Goal: Task Accomplishment & Management: Complete application form

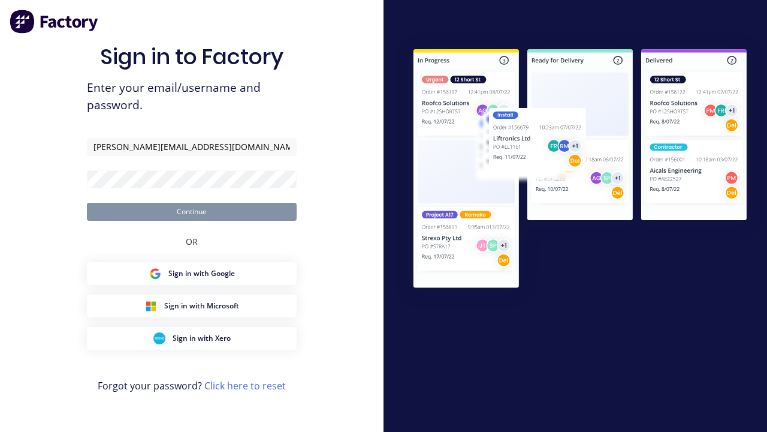
type input "[PERSON_NAME][EMAIL_ADDRESS][DOMAIN_NAME]"
click at [192, 211] on button "Continue" at bounding box center [192, 212] width 210 height 18
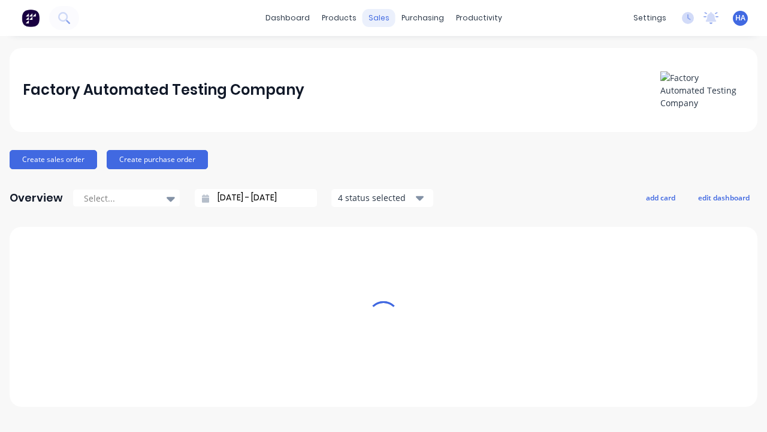
click at [379, 18] on div "sales" at bounding box center [379, 18] width 33 height 18
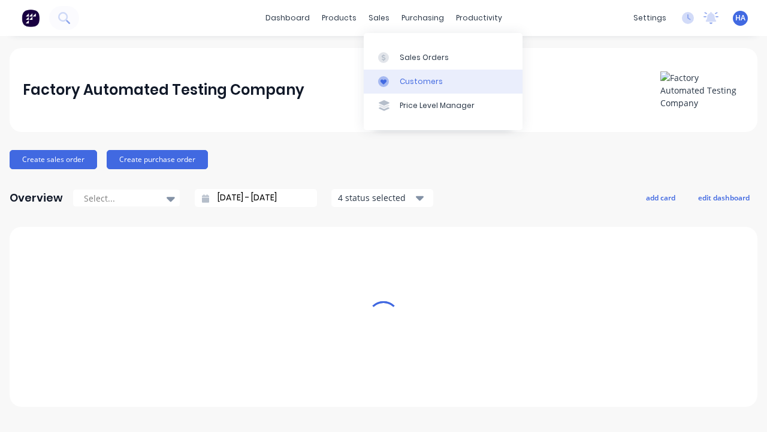
click at [443, 81] on link "Customers" at bounding box center [443, 82] width 159 height 24
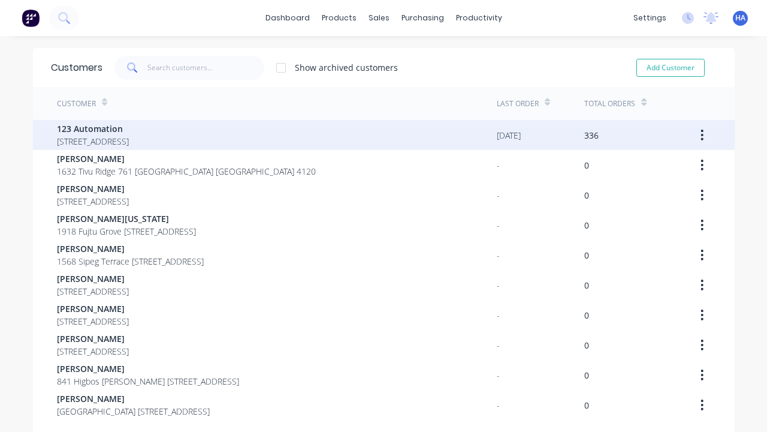
click at [129, 128] on span "123 Automation" at bounding box center [93, 128] width 72 height 13
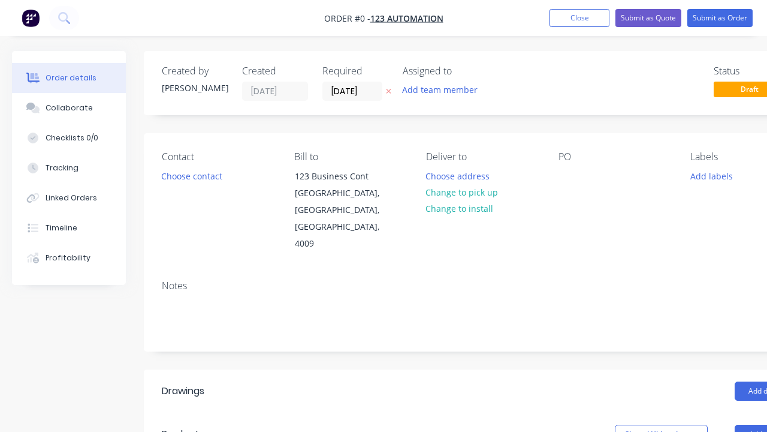
scroll to position [0, 37]
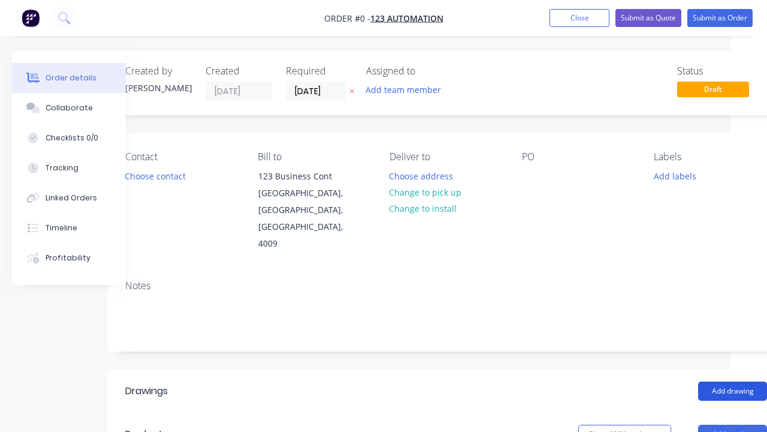
click at [732, 381] on button "Add drawing" at bounding box center [732, 390] width 69 height 19
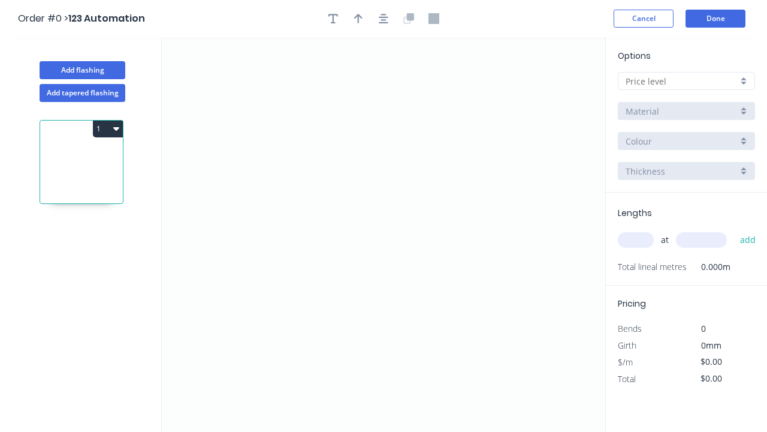
click at [222, 127] on icon "0" at bounding box center [383, 234] width 443 height 394
click at [432, 187] on icon "0" at bounding box center [383, 234] width 443 height 394
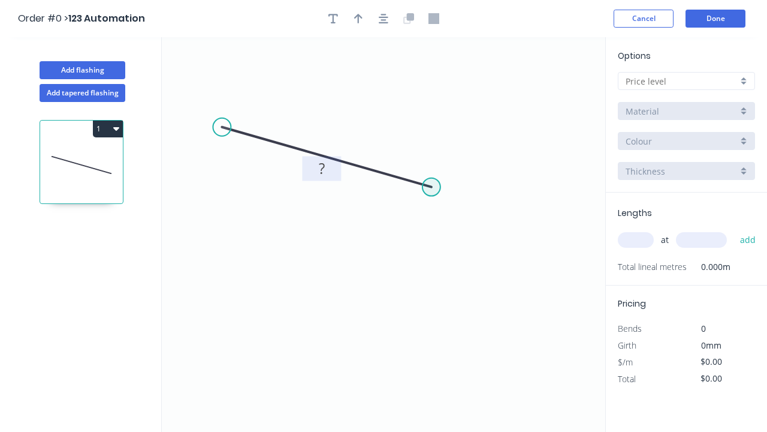
click at [321, 168] on tspan "?" at bounding box center [322, 168] width 6 height 20
click at [681, 81] on input "text" at bounding box center [682, 81] width 112 height 13
click at [686, 81] on input "text" at bounding box center [682, 81] width 112 height 13
click at [686, 104] on div "A" at bounding box center [686, 103] width 136 height 21
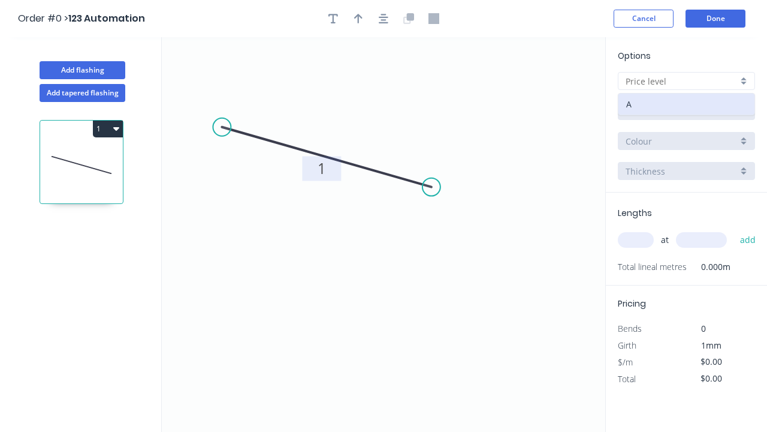
type input "A"
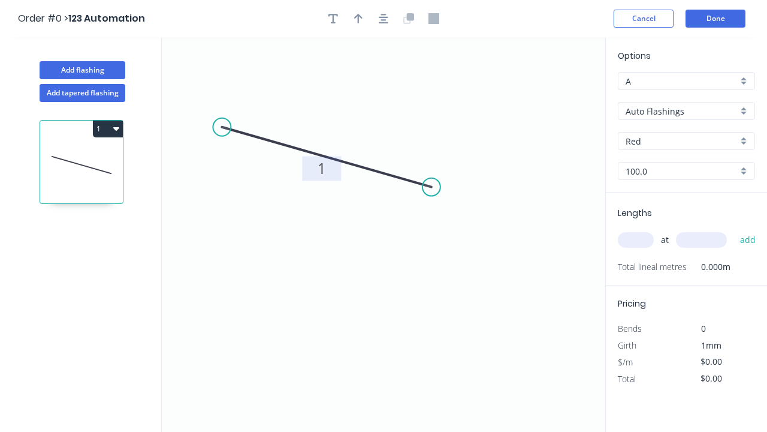
click at [636, 240] on input "text" at bounding box center [636, 240] width 36 height 16
type input "1"
type input "$10.00"
type input "1"
click at [701, 240] on input "text" at bounding box center [701, 240] width 51 height 16
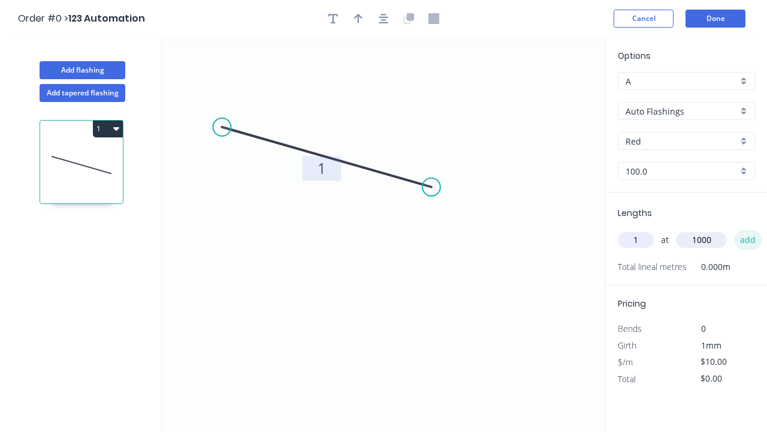
type input "1000"
click at [747, 240] on button "add" at bounding box center [748, 240] width 28 height 20
type input "$10.00"
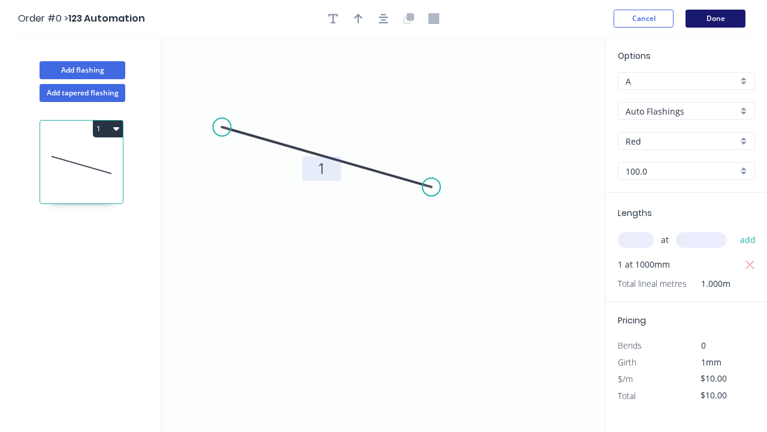
click at [716, 19] on button "Done" at bounding box center [716, 19] width 60 height 18
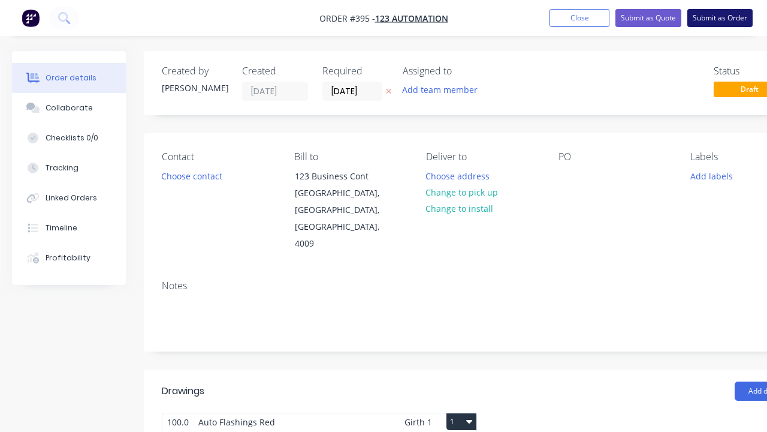
click at [720, 18] on button "Submit as Order" at bounding box center [719, 18] width 65 height 18
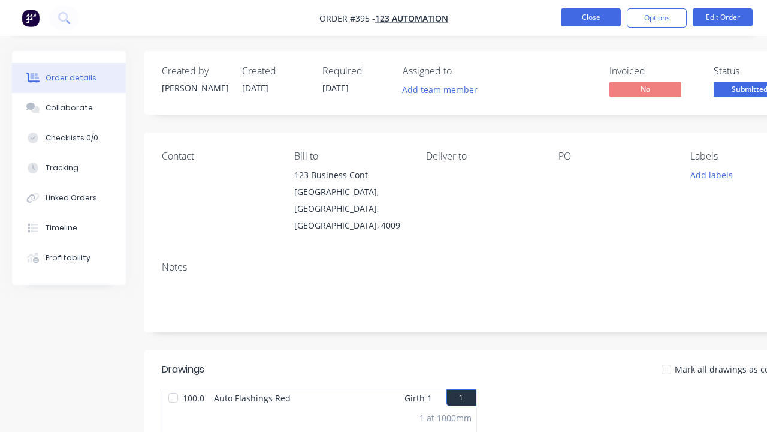
click at [591, 17] on button "Close" at bounding box center [591, 17] width 60 height 18
